Goal: Information Seeking & Learning: Learn about a topic

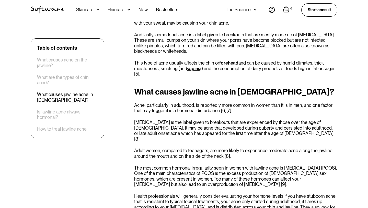
scroll to position [632, 0]
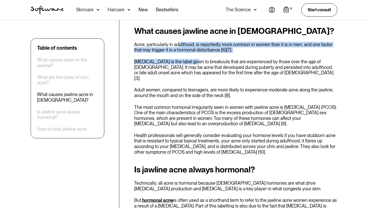
drag, startPoint x: 179, startPoint y: 46, endPoint x: 191, endPoint y: 58, distance: 17.0
click at [192, 59] on div "What causes jawline acne in [DEMOGRAPHIC_DATA]? Acne, particularly in adulthood…" at bounding box center [235, 90] width 203 height 128
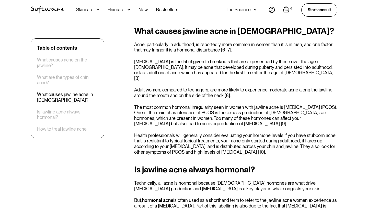
click at [191, 60] on p "[MEDICAL_DATA] is the label given to breakouts that are experienced by those ov…" at bounding box center [235, 70] width 203 height 22
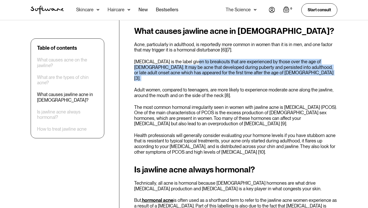
drag, startPoint x: 191, startPoint y: 62, endPoint x: 217, endPoint y: 80, distance: 31.3
click at [217, 80] on div "What causes jawline acne in [DEMOGRAPHIC_DATA]? Acne, particularly in adulthood…" at bounding box center [235, 90] width 203 height 128
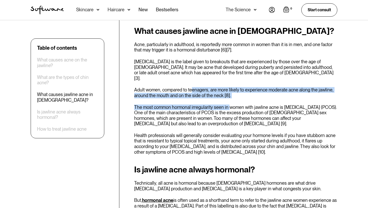
drag, startPoint x: 192, startPoint y: 84, endPoint x: 229, endPoint y: 102, distance: 41.4
click at [229, 102] on div "What causes jawline acne in [DEMOGRAPHIC_DATA]? Acne, particularly in adulthood…" at bounding box center [235, 90] width 203 height 128
click at [229, 104] on p "The most common hormonal irregularity seen in women with jawline acne is [MEDIC…" at bounding box center [235, 115] width 203 height 22
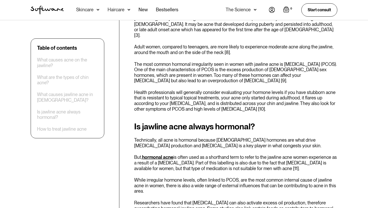
scroll to position [679, 0]
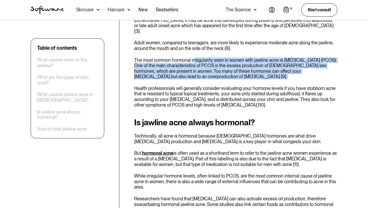
drag, startPoint x: 194, startPoint y: 56, endPoint x: 208, endPoint y: 74, distance: 22.5
click at [208, 74] on div "What causes jawline acne in [DEMOGRAPHIC_DATA]? Acne, particularly in adulthood…" at bounding box center [235, 43] width 203 height 128
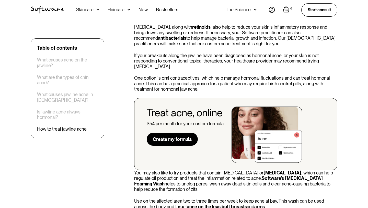
scroll to position [961, 0]
drag, startPoint x: 178, startPoint y: 41, endPoint x: 184, endPoint y: 56, distance: 16.6
click at [185, 56] on div "How to treat jawline acne Incorporating a topical treatment into your skincare …" at bounding box center [235, 135] width 203 height 308
click at [184, 56] on p "If your breakouts along the jawline have been diagnosed as hormonal acne, or yo…" at bounding box center [235, 60] width 203 height 17
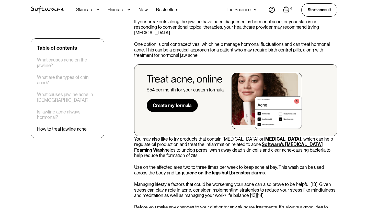
scroll to position [995, 0]
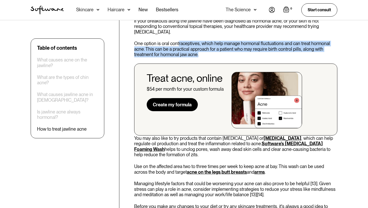
drag, startPoint x: 178, startPoint y: 31, endPoint x: 204, endPoint y: 45, distance: 29.0
click at [204, 46] on p "One option is oral contraceptives, which help manage hormonal fluctuations and …" at bounding box center [235, 49] width 203 height 17
click at [204, 45] on p "One option is oral contraceptives, which help manage hormonal fluctuations and …" at bounding box center [235, 49] width 203 height 17
